Goal: Check status: Check status

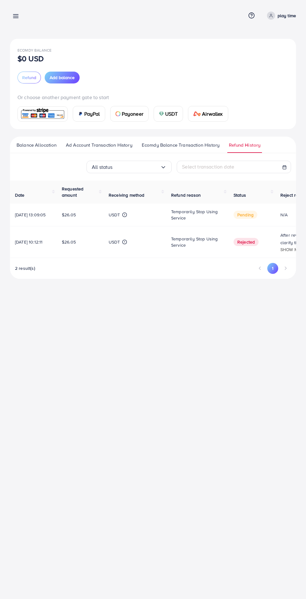
click at [197, 144] on span "Ecomdy Balance Transaction History" at bounding box center [181, 145] width 78 height 7
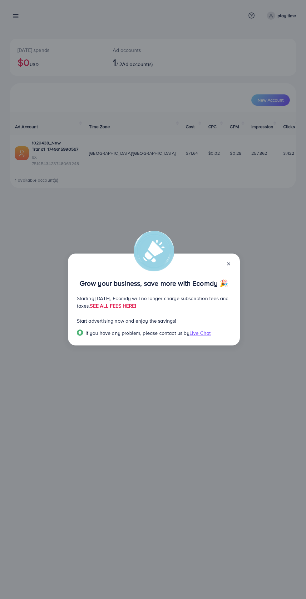
click at [228, 263] on line at bounding box center [228, 263] width 2 height 2
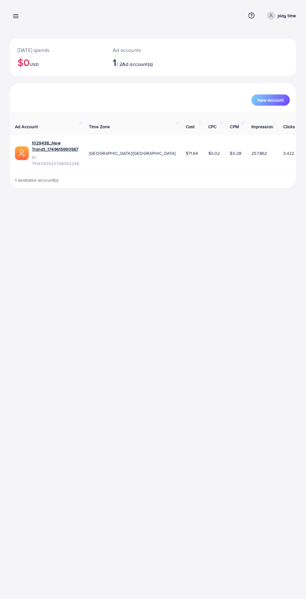
click at [18, 13] on icon at bounding box center [15, 16] width 7 height 7
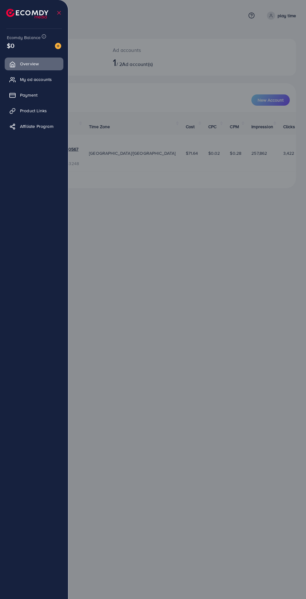
click at [43, 79] on span "My ad accounts" at bounding box center [36, 79] width 32 height 6
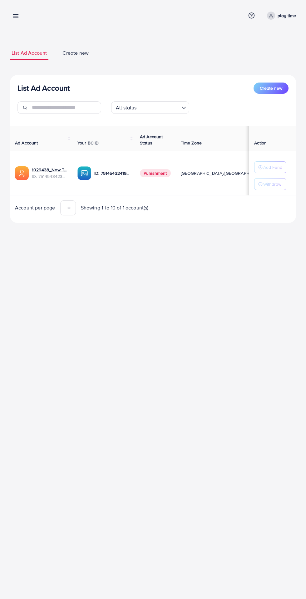
click at [16, 16] on line at bounding box center [15, 16] width 5 height 0
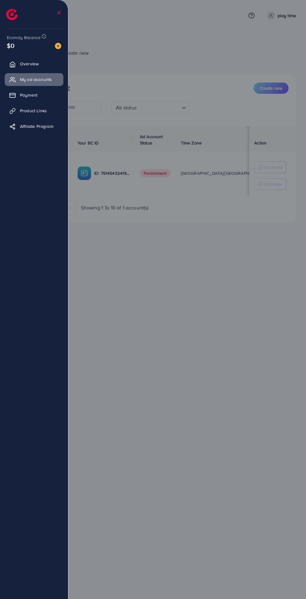
click at [33, 100] on link "Payment" at bounding box center [34, 95] width 59 height 12
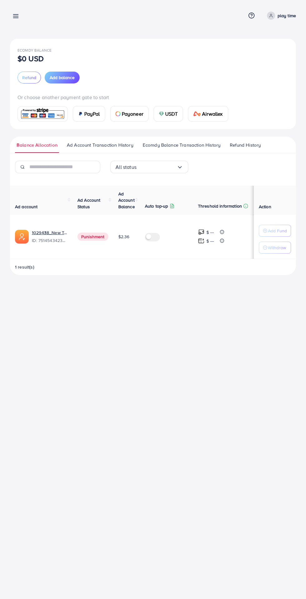
click at [188, 144] on span "Ecomdy Balance Transaction History" at bounding box center [182, 145] width 78 height 7
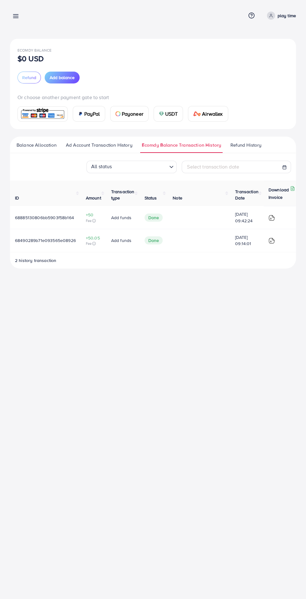
click at [252, 146] on span "Refund History" at bounding box center [246, 145] width 31 height 7
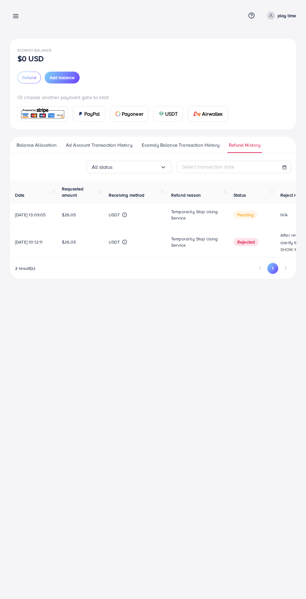
click at [255, 213] on span "pending" at bounding box center [246, 215] width 24 height 8
click at [233, 209] on td "pending" at bounding box center [252, 214] width 47 height 23
